Goal: Task Accomplishment & Management: Complete application form

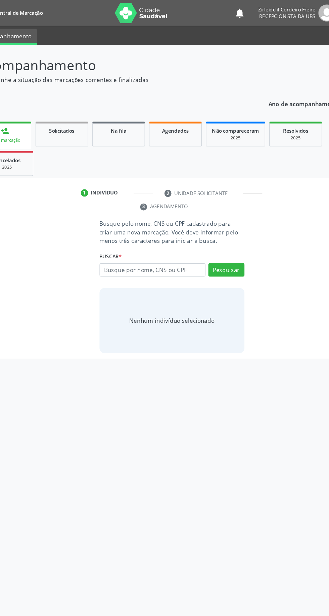
click at [165, 106] on span "Agendados" at bounding box center [168, 108] width 22 height 6
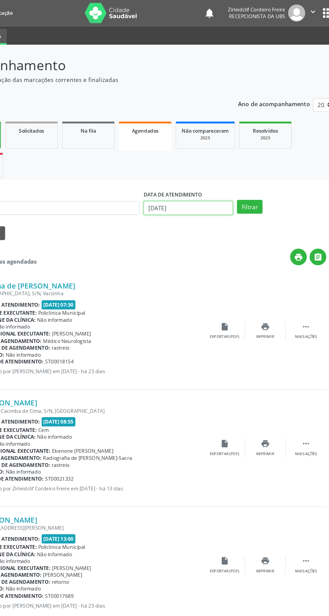
click at [190, 169] on input "[DATE]" at bounding box center [203, 171] width 74 height 11
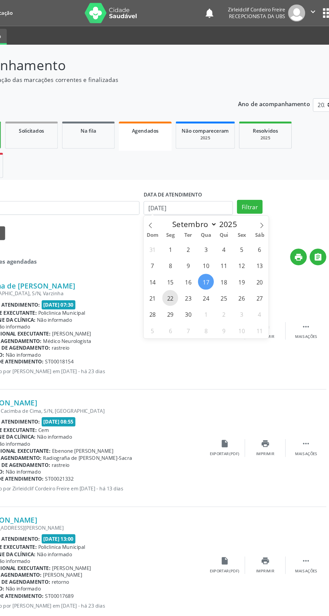
click at [188, 246] on span "22" at bounding box center [188, 246] width 13 height 13
type input "22/09/2025"
click at [189, 247] on span "22" at bounding box center [188, 246] width 13 height 13
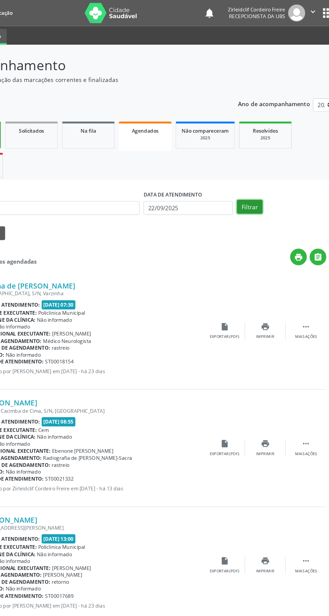
click at [254, 171] on button "Filtrar" at bounding box center [254, 170] width 21 height 11
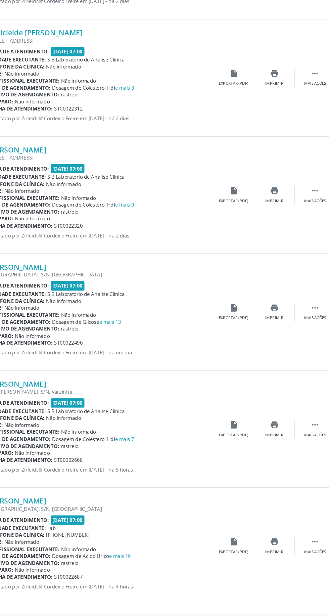
scroll to position [974, 0]
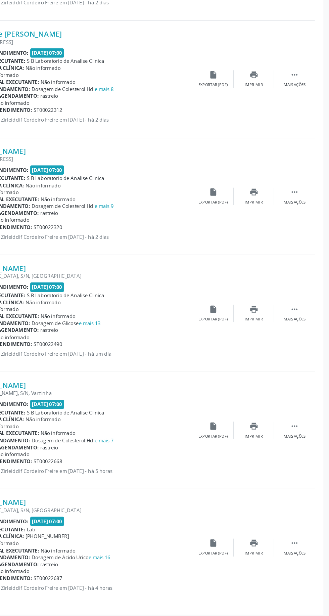
click at [304, 554] on icon "" at bounding box center [300, 554] width 7 height 7
click at [266, 561] on div "Editar" at bounding box center [267, 563] width 11 height 5
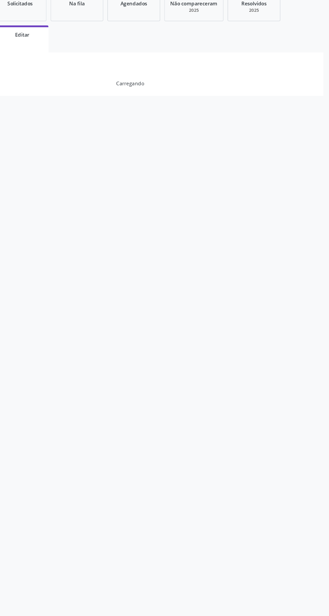
scroll to position [0, 0]
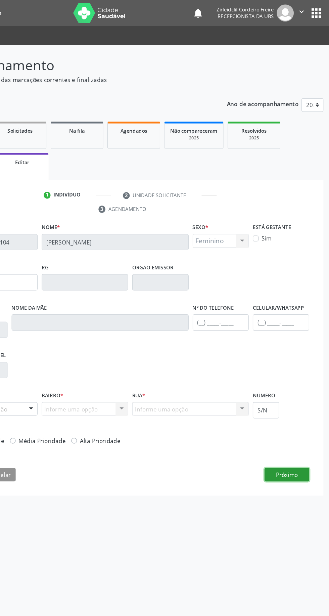
click at [296, 389] on button "Próximo" at bounding box center [294, 392] width 37 height 11
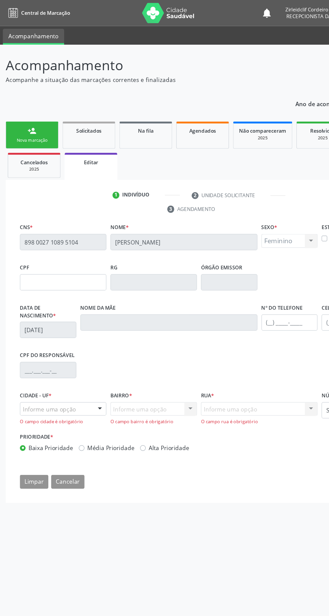
click at [78, 335] on div at bounding box center [83, 338] width 10 height 11
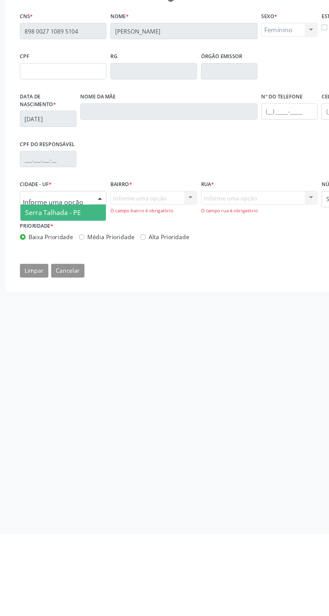
click at [46, 341] on input "text" at bounding box center [46, 341] width 55 height 13
click at [49, 350] on span "Serra Talhada - PE" at bounding box center [44, 350] width 46 height 7
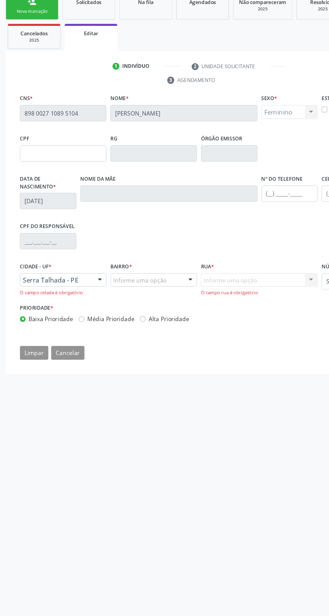
click at [155, 338] on div at bounding box center [157, 338] width 10 height 11
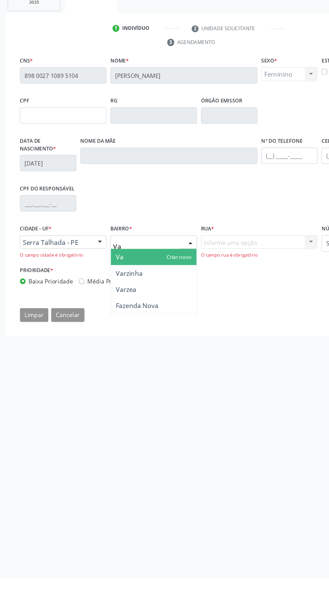
type input "Var"
click at [109, 361] on span "Varzinha" at bounding box center [107, 363] width 22 height 7
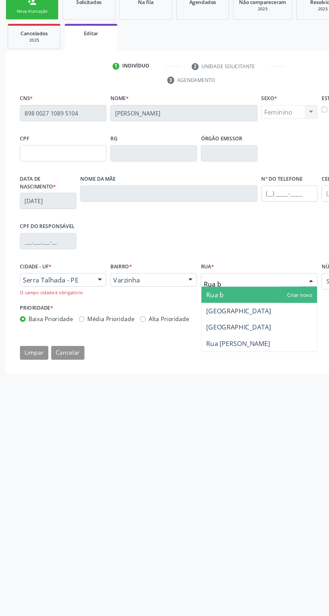
type input "Rua ba"
click at [218, 362] on span "[GEOGRAPHIC_DATA]" at bounding box center [197, 363] width 53 height 7
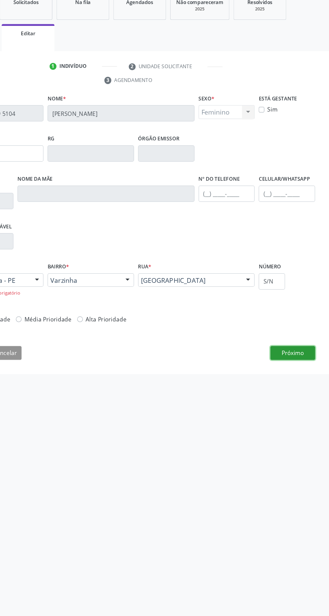
click at [301, 393] on button "Próximo" at bounding box center [294, 398] width 37 height 11
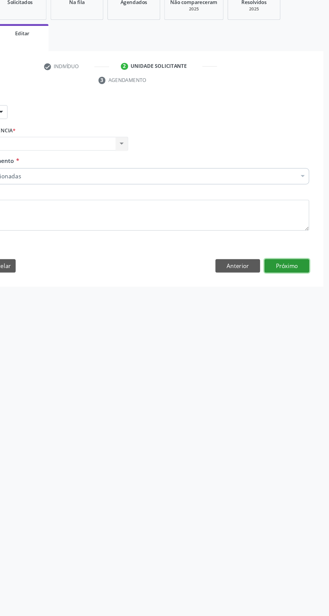
click at [297, 325] on button "Próximo" at bounding box center [294, 326] width 37 height 11
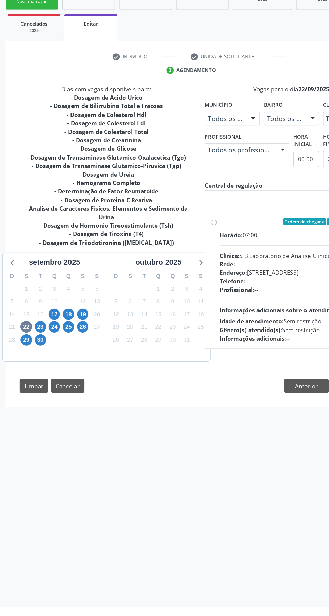
click at [182, 398] on label "Ordem de chegada Consumidos: 33 / 44 Horário: 07:00 Clínica: S B Laboratorio de…" at bounding box center [245, 346] width 126 height 103
click at [175, 301] on input "Ordem de chegada Consumidos: 33 / 44 Horário: 07:00 Clínica: S B Laboratorio de…" at bounding box center [177, 298] width 5 height 6
radio input "false"
radio input "true"
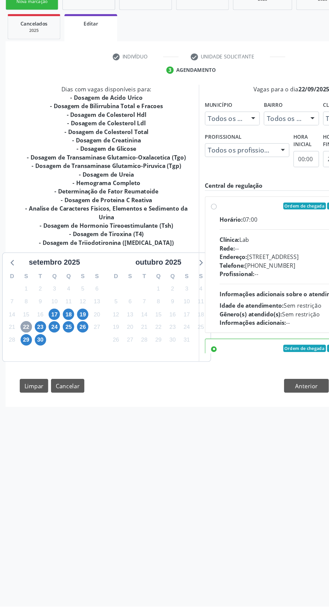
click at [21, 380] on span "22" at bounding box center [21, 384] width 9 height 9
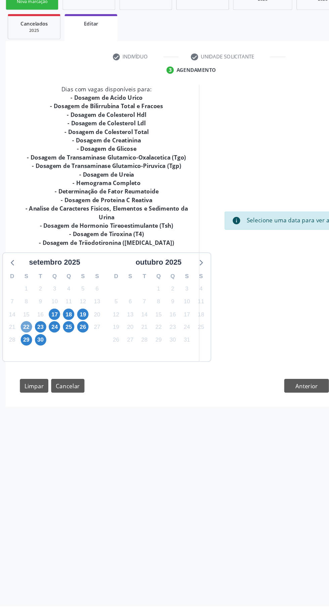
click at [21, 385] on span "22" at bounding box center [21, 384] width 9 height 9
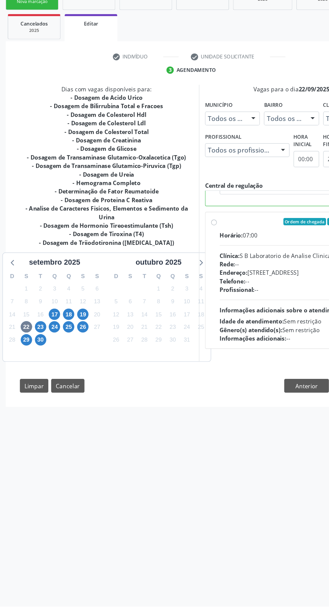
click at [182, 398] on label "Ordem de chegada Consumidos: 33 / 44 Horário: 07:00 Clínica: S B Laboratorio de…" at bounding box center [245, 346] width 126 height 103
click at [175, 301] on input "Ordem de chegada Consumidos: 33 / 44 Horário: 07:00 Clínica: S B Laboratorio de…" at bounding box center [177, 298] width 5 height 6
radio input "false"
radio input "true"
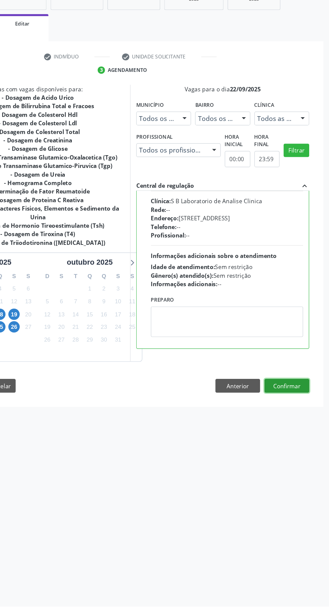
click at [296, 439] on button "Confirmar" at bounding box center [294, 433] width 37 height 11
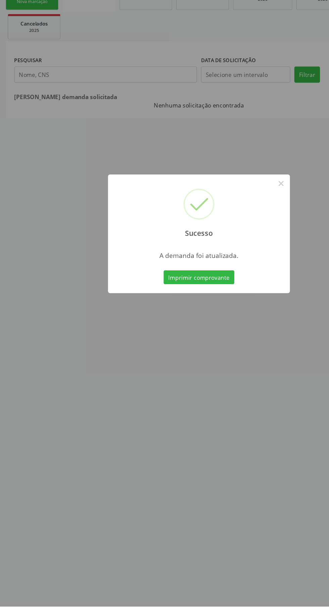
click at [162, 350] on button "Imprimir comprovante" at bounding box center [164, 343] width 58 height 11
